Goal: Check status: Check status

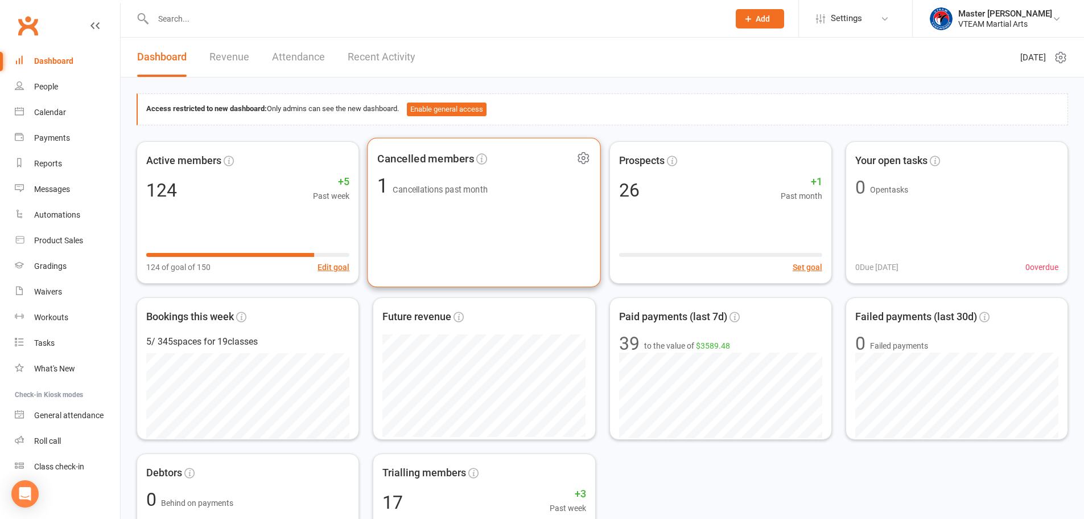
click at [523, 213] on div "Cancelled members 1 Cancellations past month" at bounding box center [484, 212] width 234 height 150
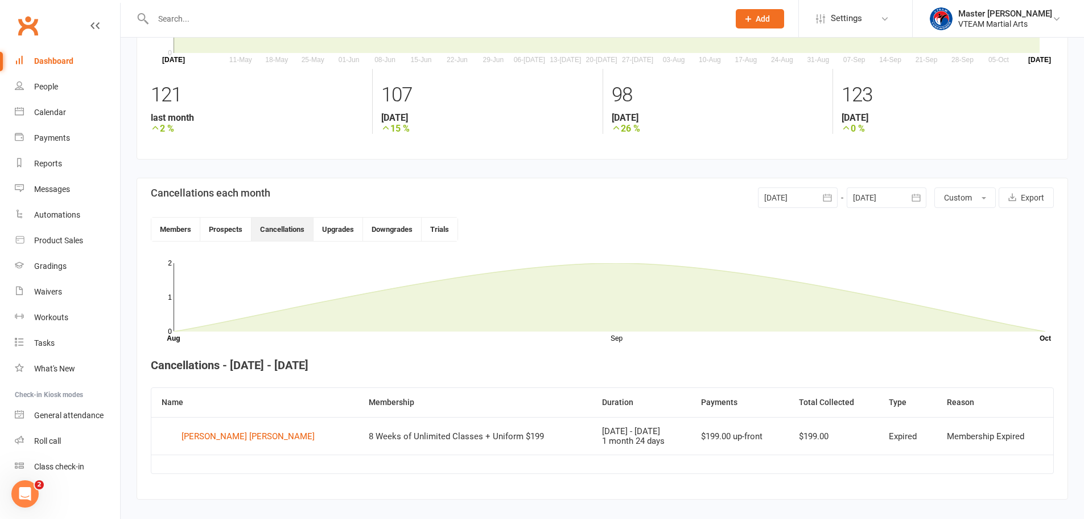
scroll to position [149, 0]
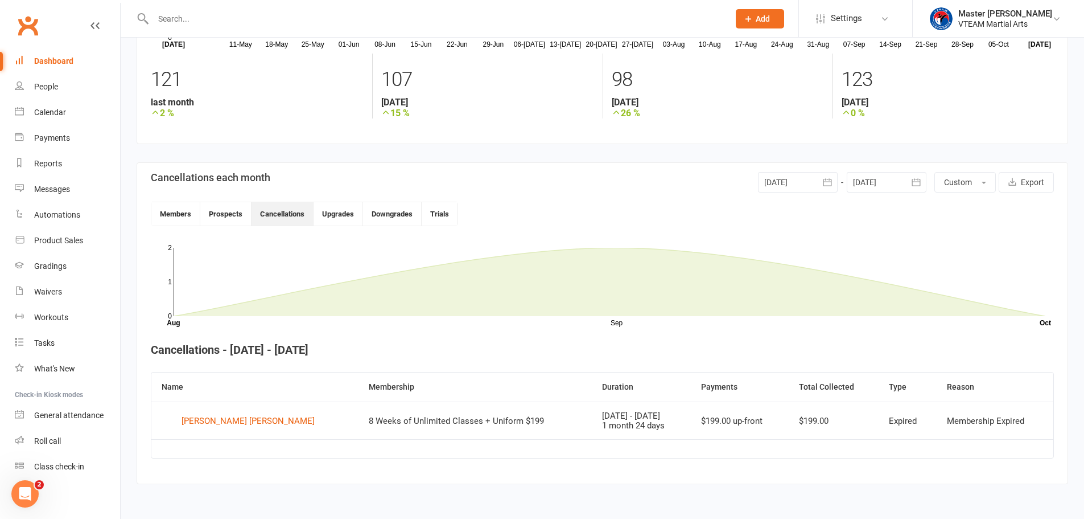
click at [42, 67] on link "Dashboard" at bounding box center [67, 61] width 105 height 26
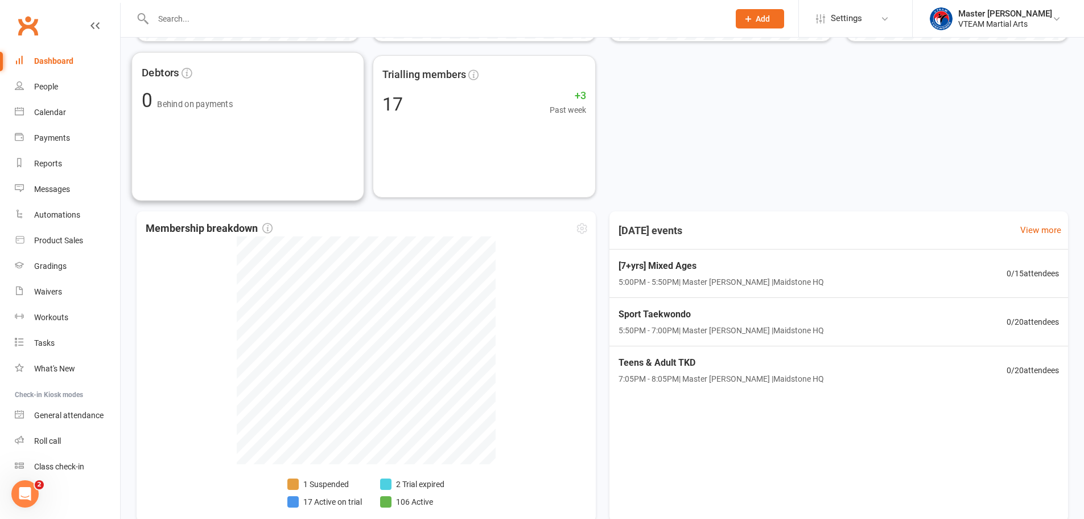
scroll to position [460, 0]
